Goal: Information Seeking & Learning: Learn about a topic

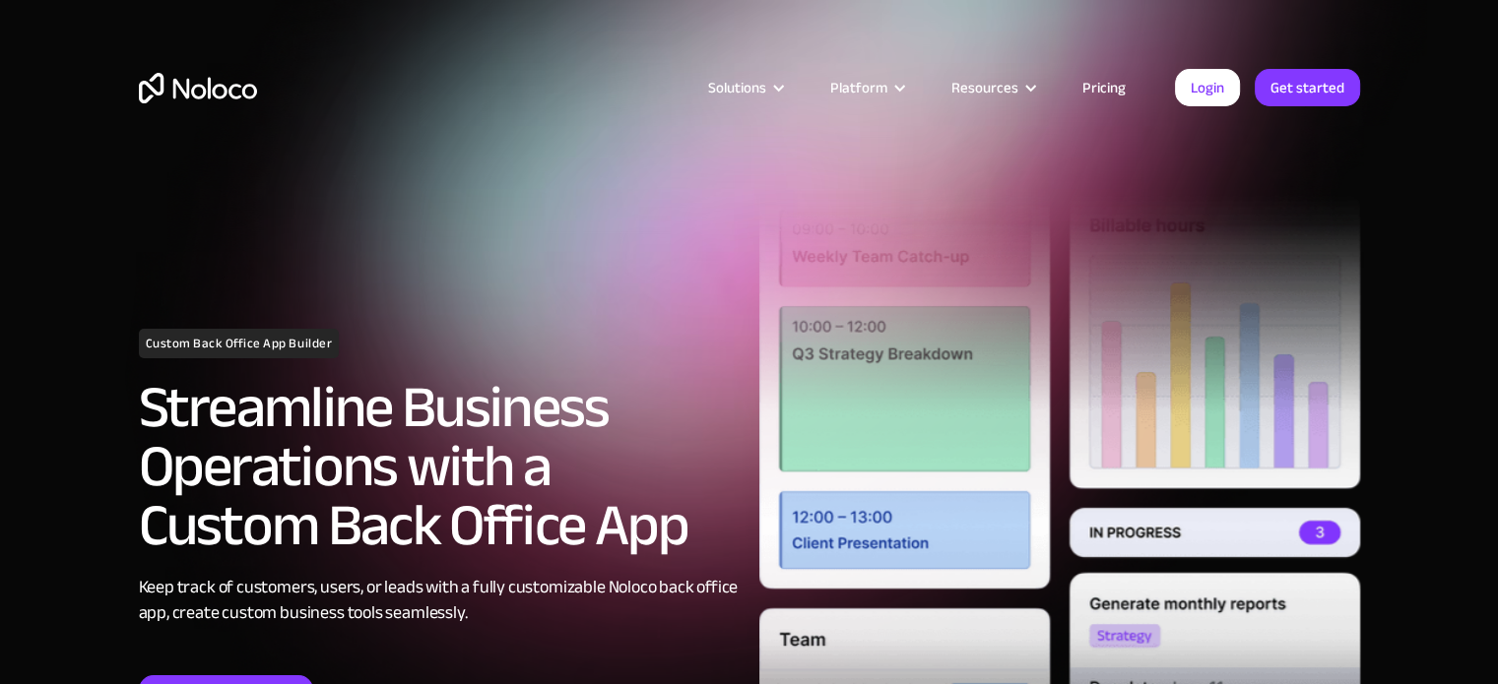
click at [1112, 90] on link "Pricing" at bounding box center [1104, 88] width 93 height 26
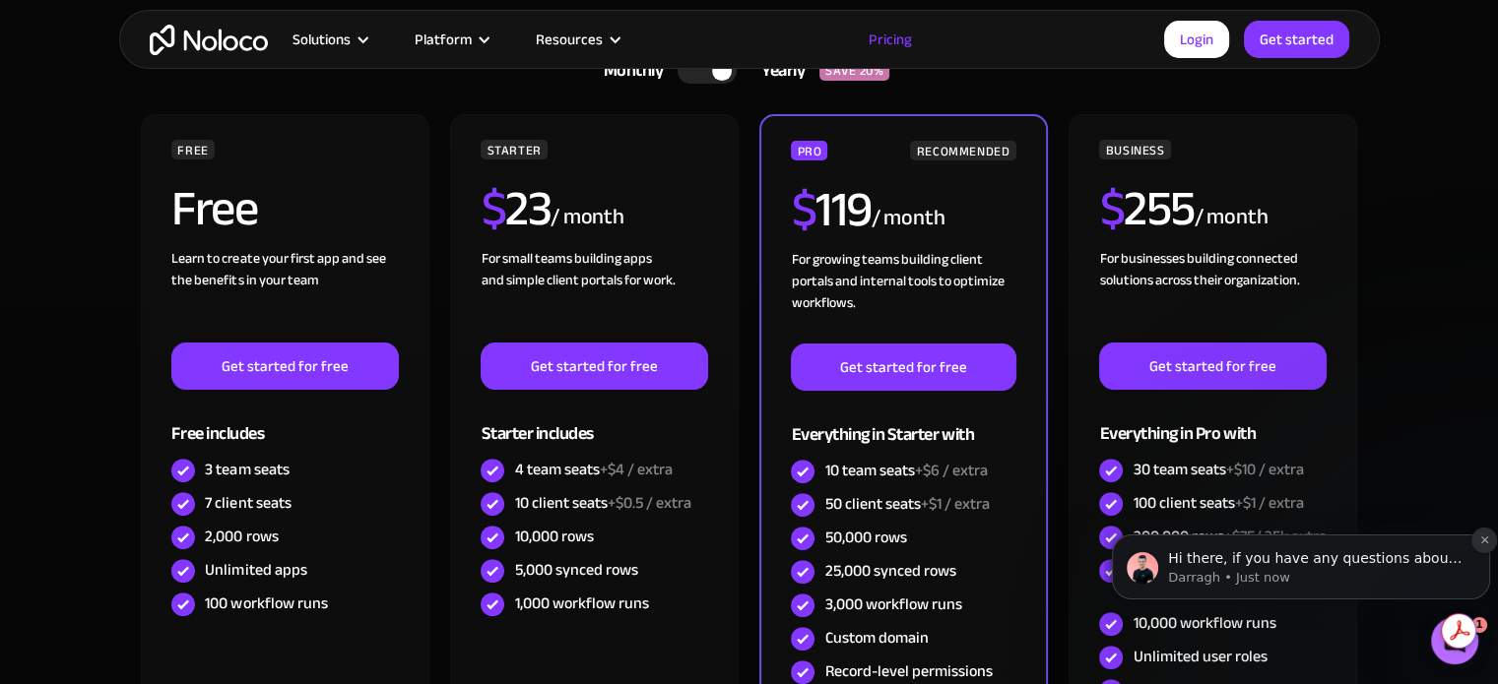
click at [1483, 538] on icon "Dismiss notification" at bounding box center [1484, 540] width 11 height 11
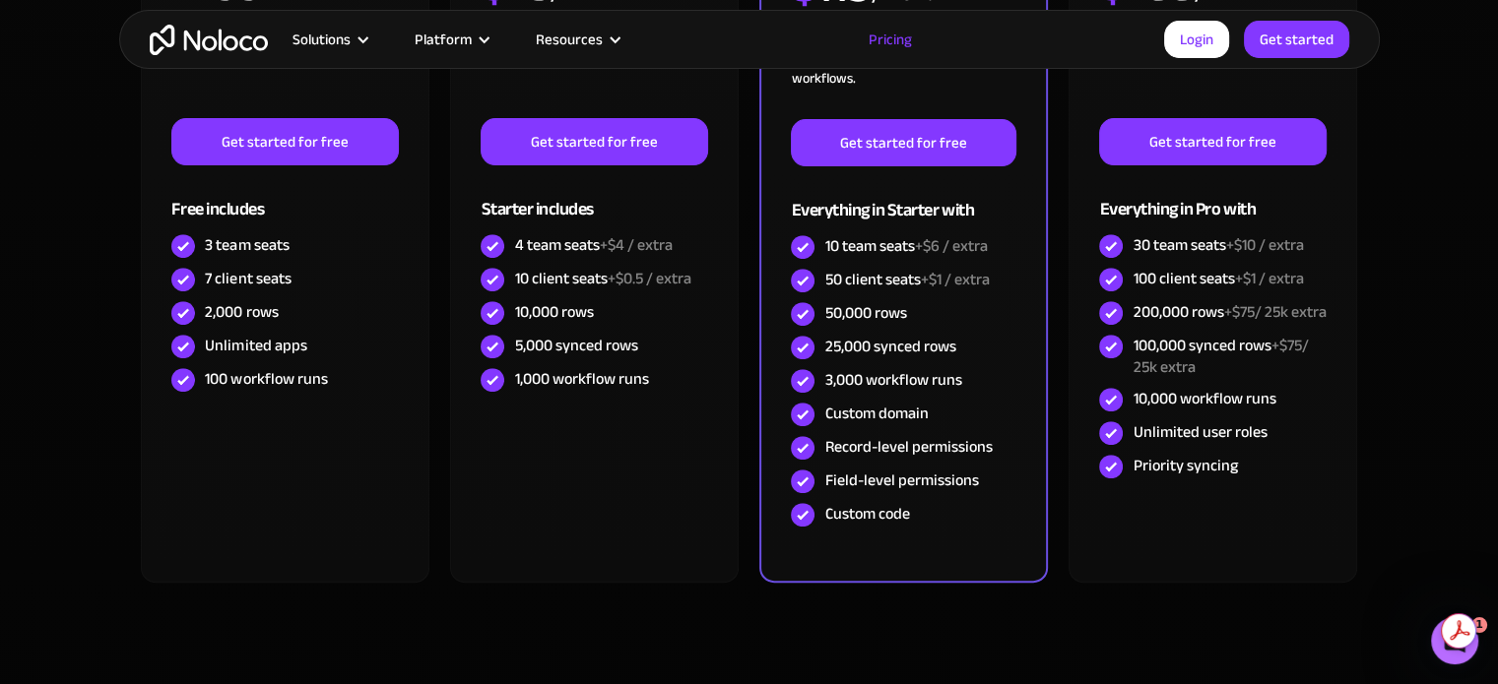
scroll to position [591, 0]
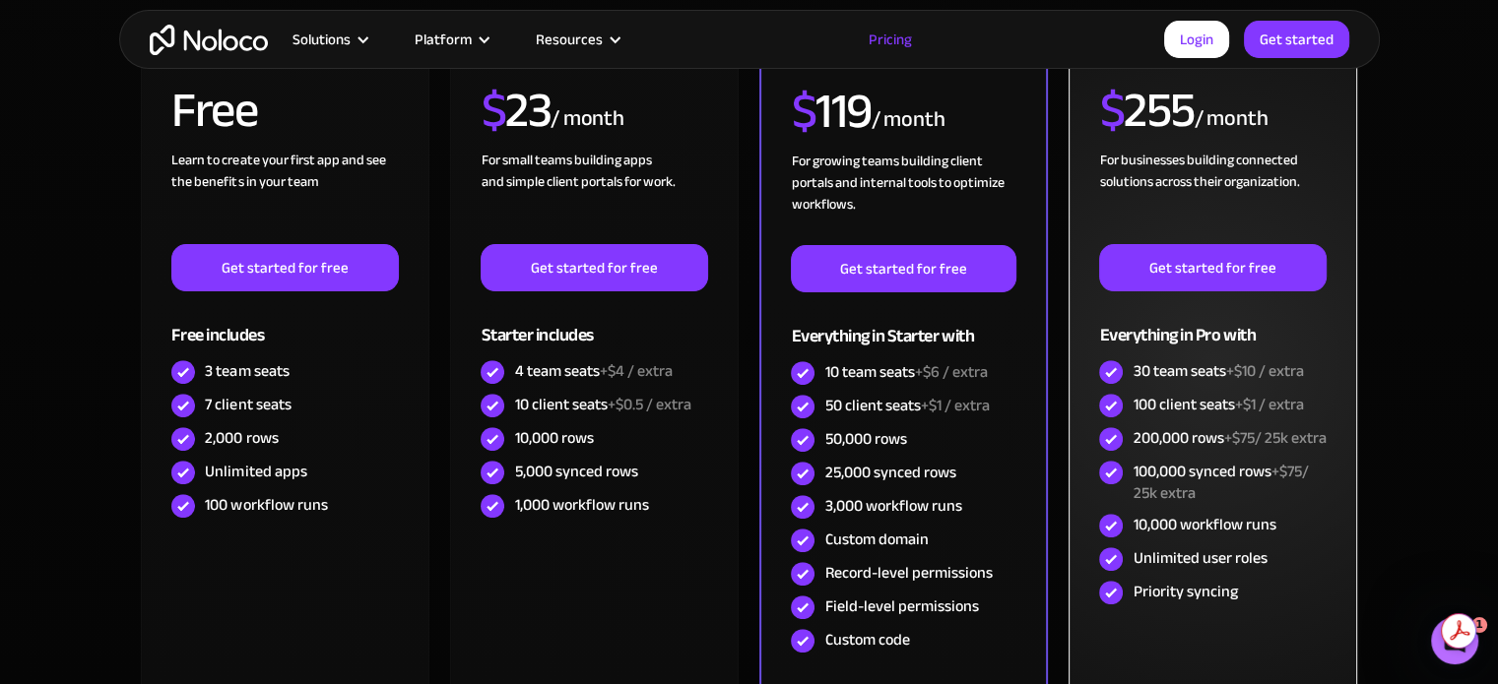
click at [1244, 371] on span "+$10 / extra" at bounding box center [1264, 371] width 78 height 30
